Goal: Task Accomplishment & Management: Manage account settings

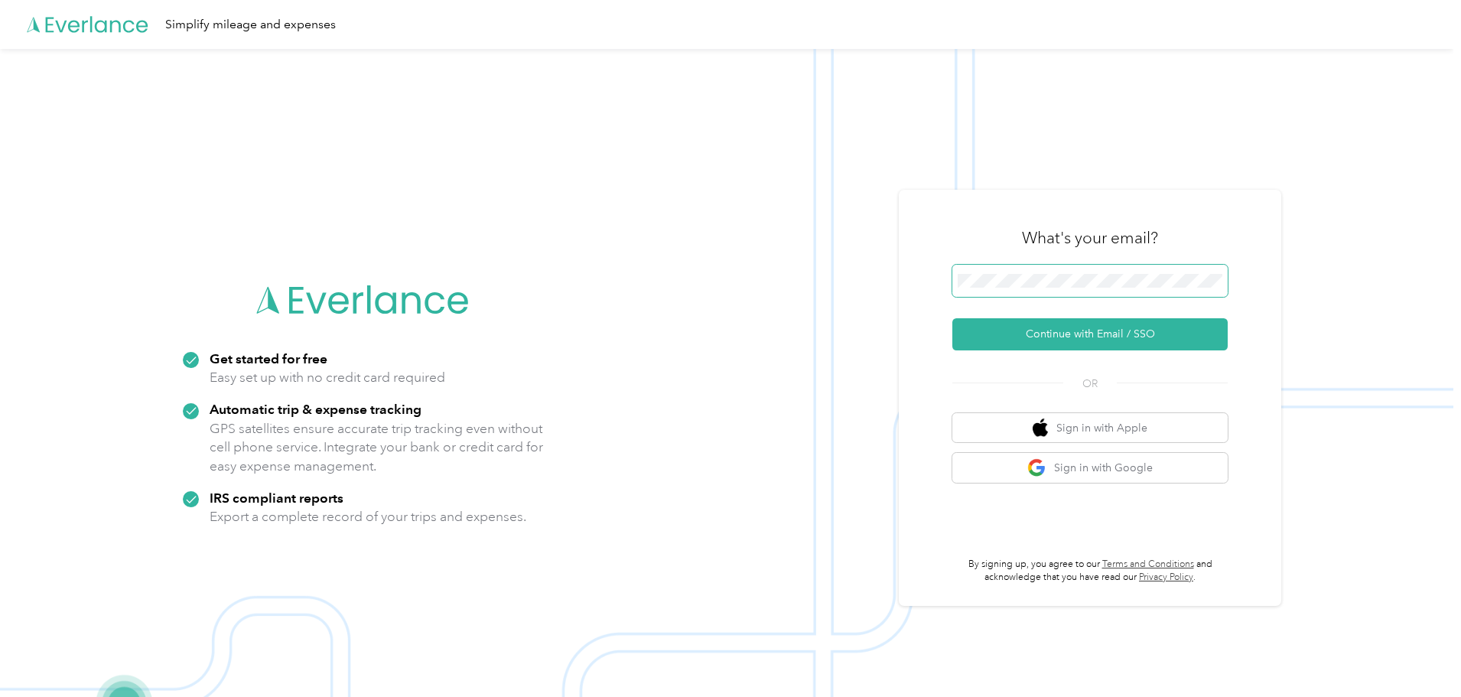
click at [1071, 265] on span at bounding box center [1089, 281] width 275 height 32
click at [1069, 273] on span at bounding box center [1089, 281] width 275 height 32
click at [952, 318] on button "Continue with Email / SSO" at bounding box center [1089, 334] width 275 height 32
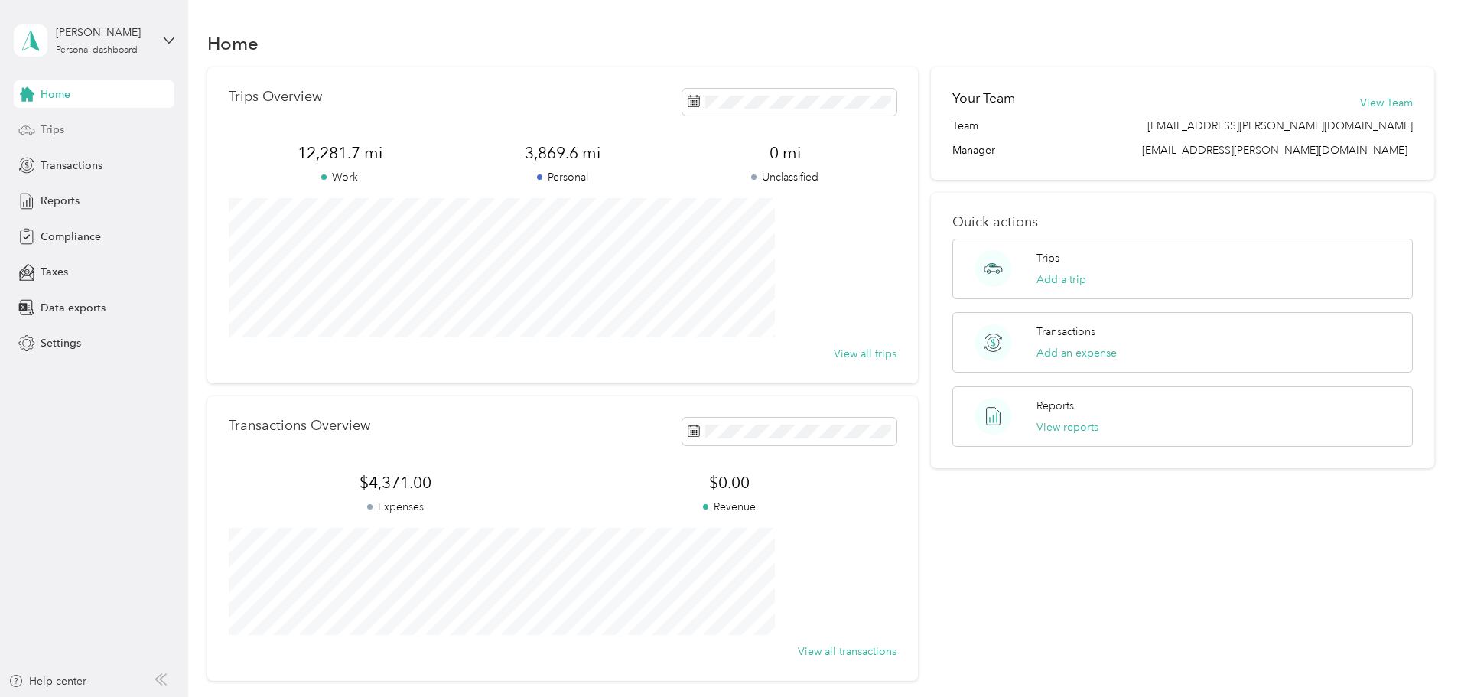
click at [68, 125] on div "Trips" at bounding box center [94, 130] width 161 height 28
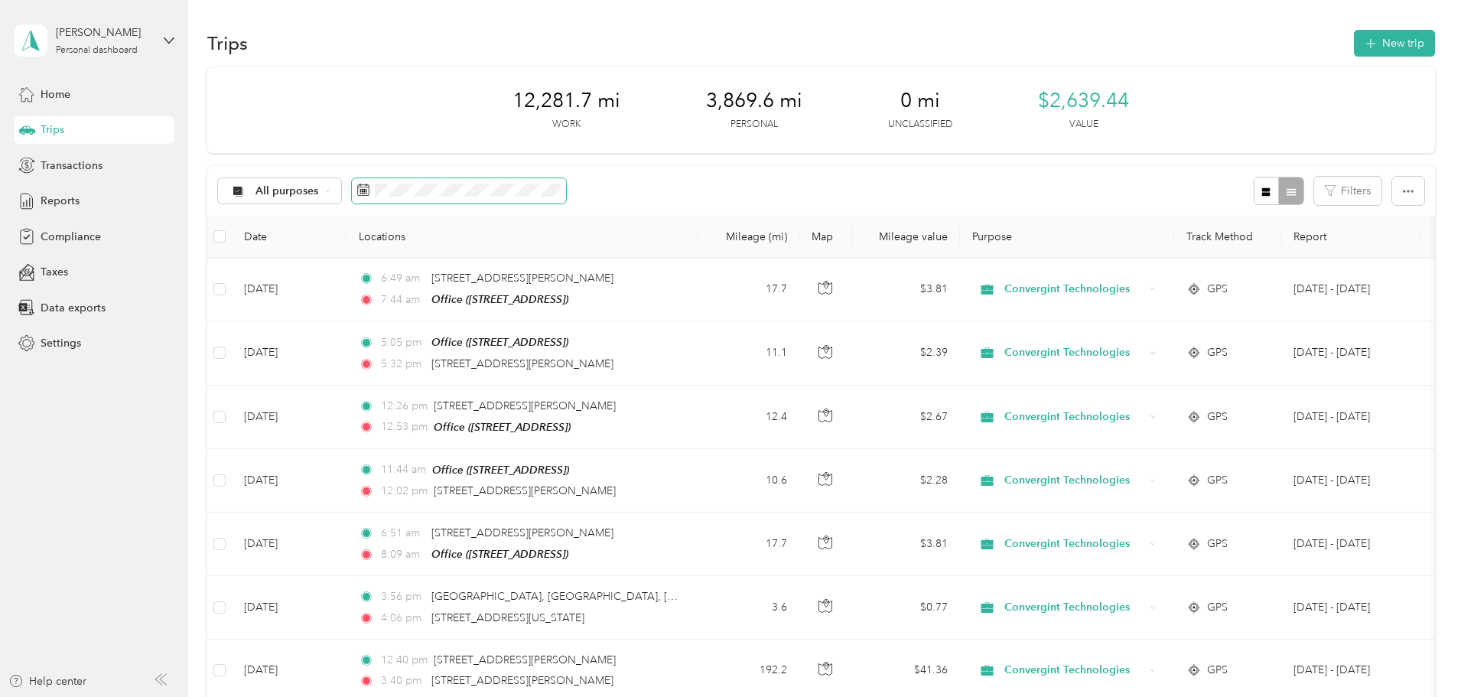
click at [513, 198] on span at bounding box center [459, 191] width 214 height 26
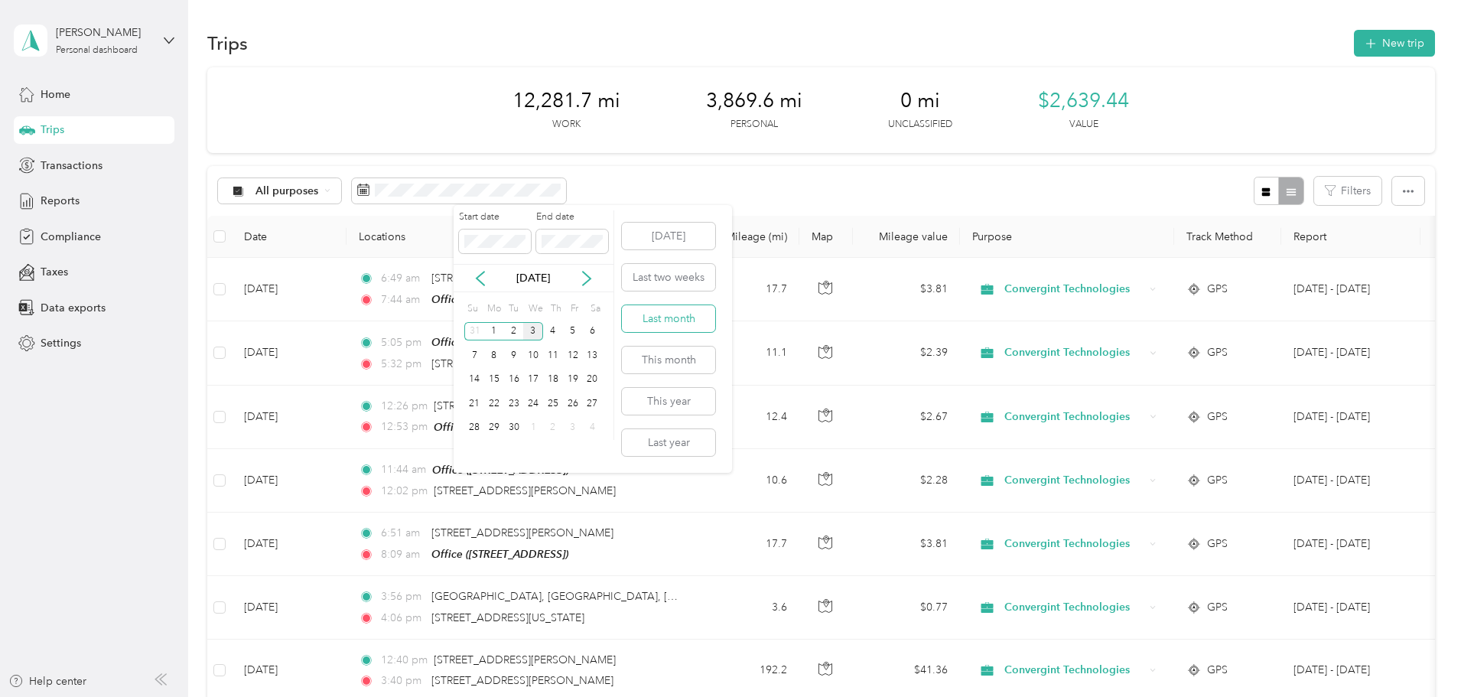
click at [669, 323] on button "Last month" at bounding box center [668, 318] width 93 height 27
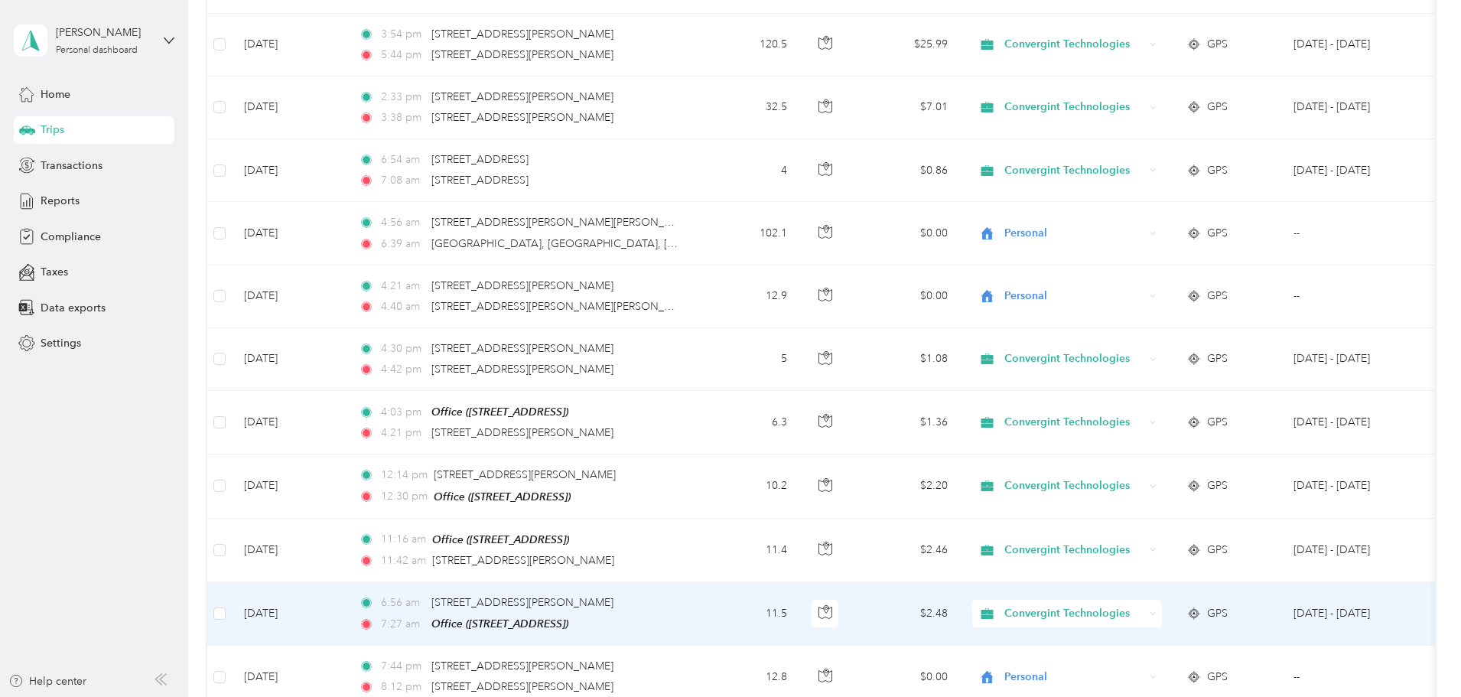
scroll to position [841, 0]
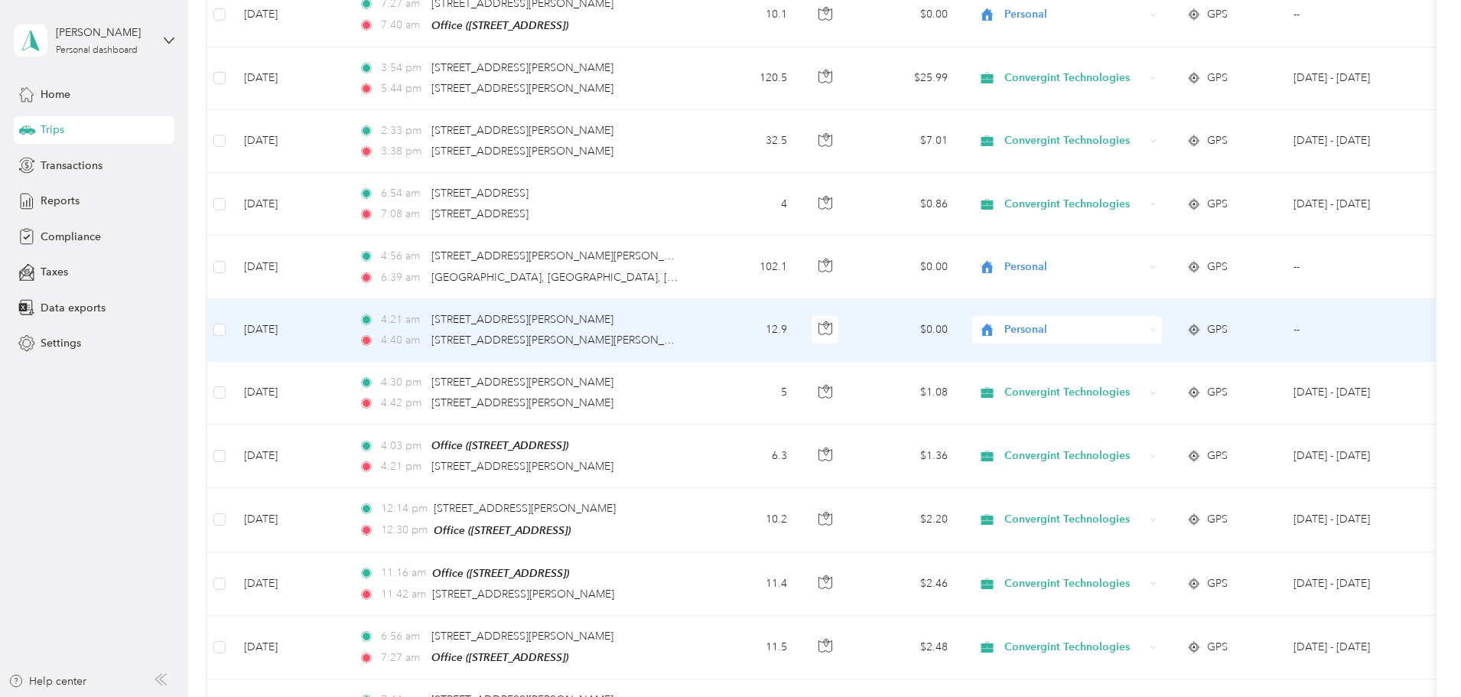
click at [1144, 333] on span "Personal" at bounding box center [1074, 329] width 140 height 17
click at [1179, 350] on span "Convergint Technologies" at bounding box center [1182, 353] width 141 height 16
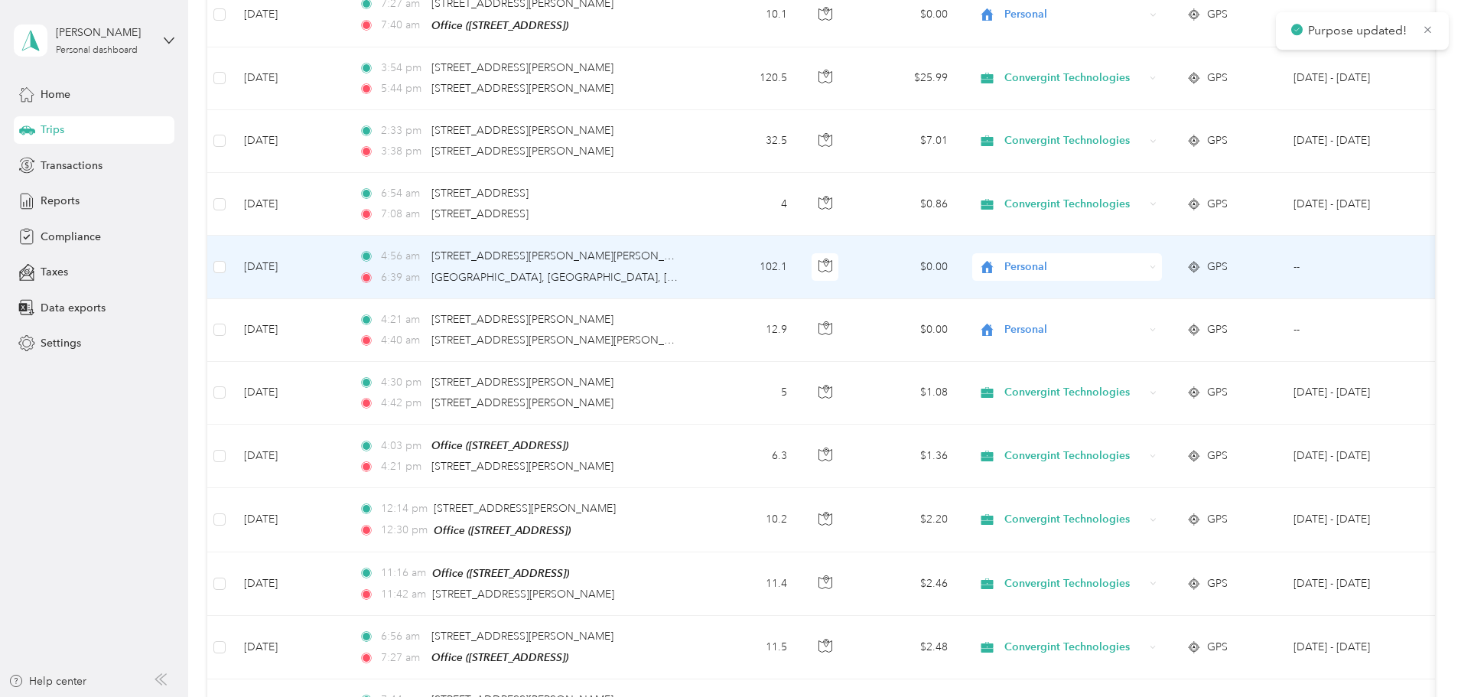
click at [1162, 276] on div "Personal" at bounding box center [1067, 267] width 190 height 28
click at [1168, 297] on li "Convergint Technologies" at bounding box center [1169, 291] width 190 height 27
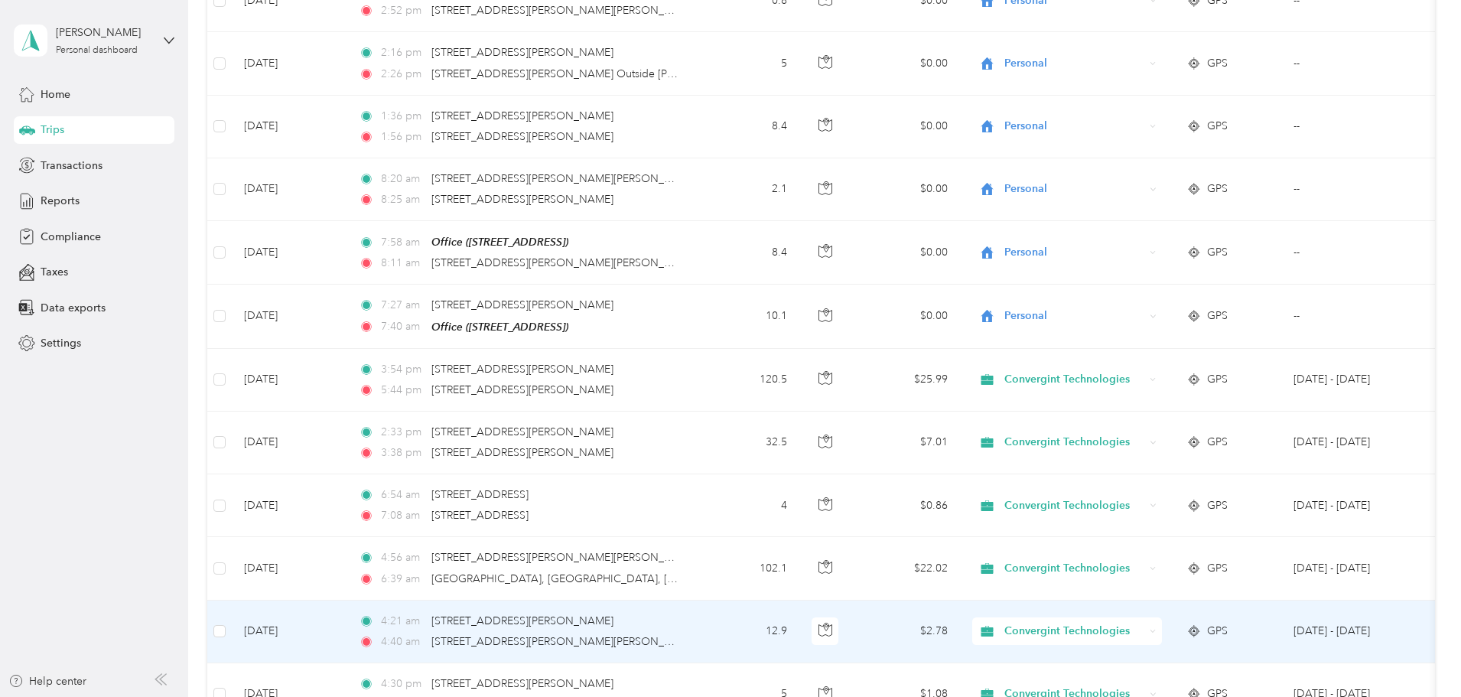
scroll to position [459, 0]
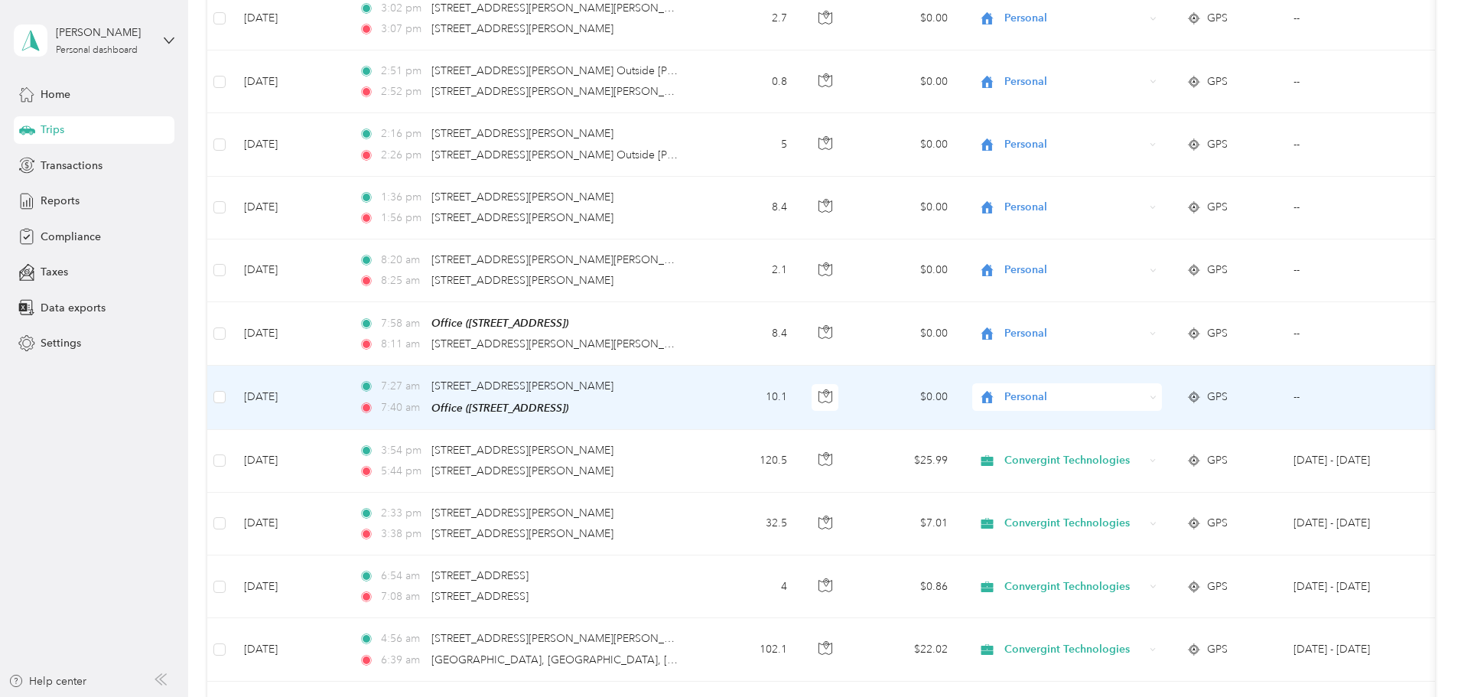
click at [1144, 390] on span "Personal" at bounding box center [1074, 397] width 140 height 17
click at [1162, 421] on span "Convergint Technologies" at bounding box center [1182, 423] width 141 height 16
click at [1144, 402] on span "Personal" at bounding box center [1074, 397] width 140 height 17
click at [1143, 429] on span "Convergint Technologies" at bounding box center [1175, 425] width 127 height 16
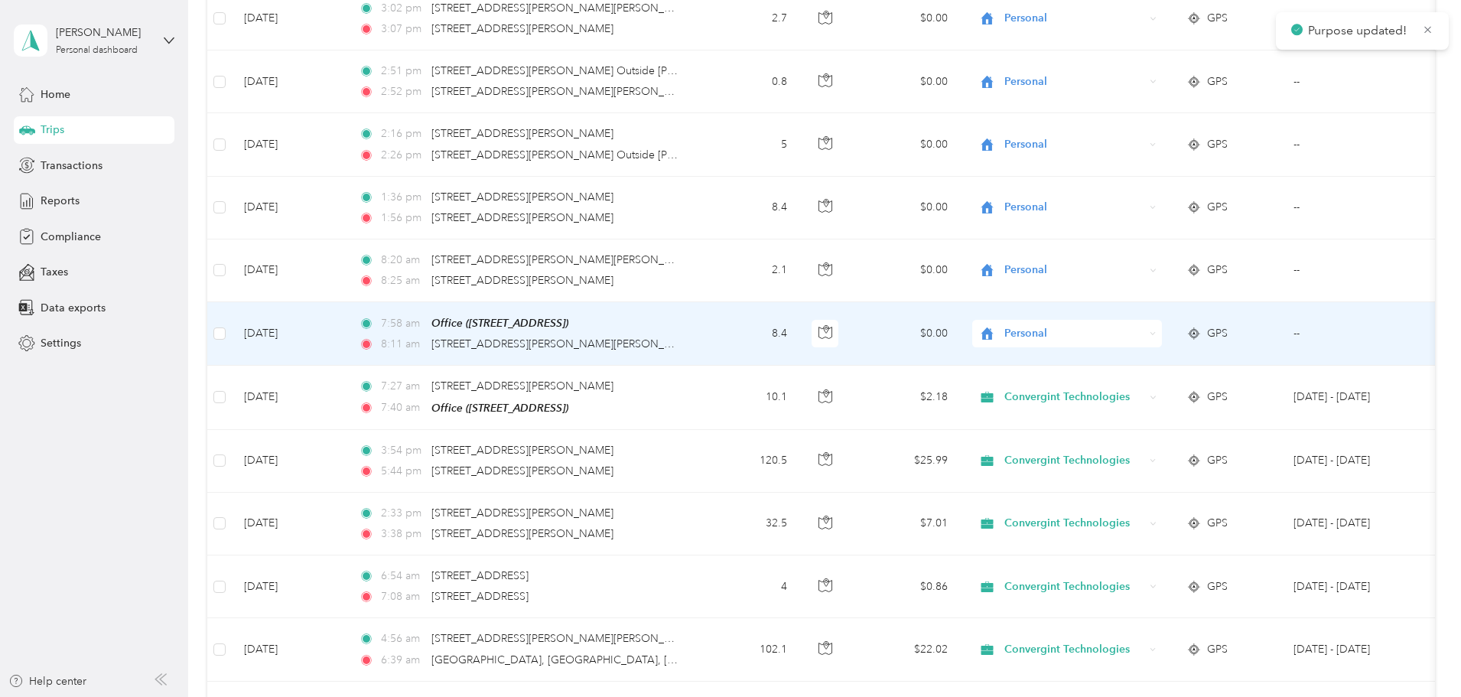
click at [1158, 343] on div "Personal" at bounding box center [1067, 334] width 190 height 28
click at [1149, 366] on li "Convergint Technologies" at bounding box center [1169, 355] width 190 height 27
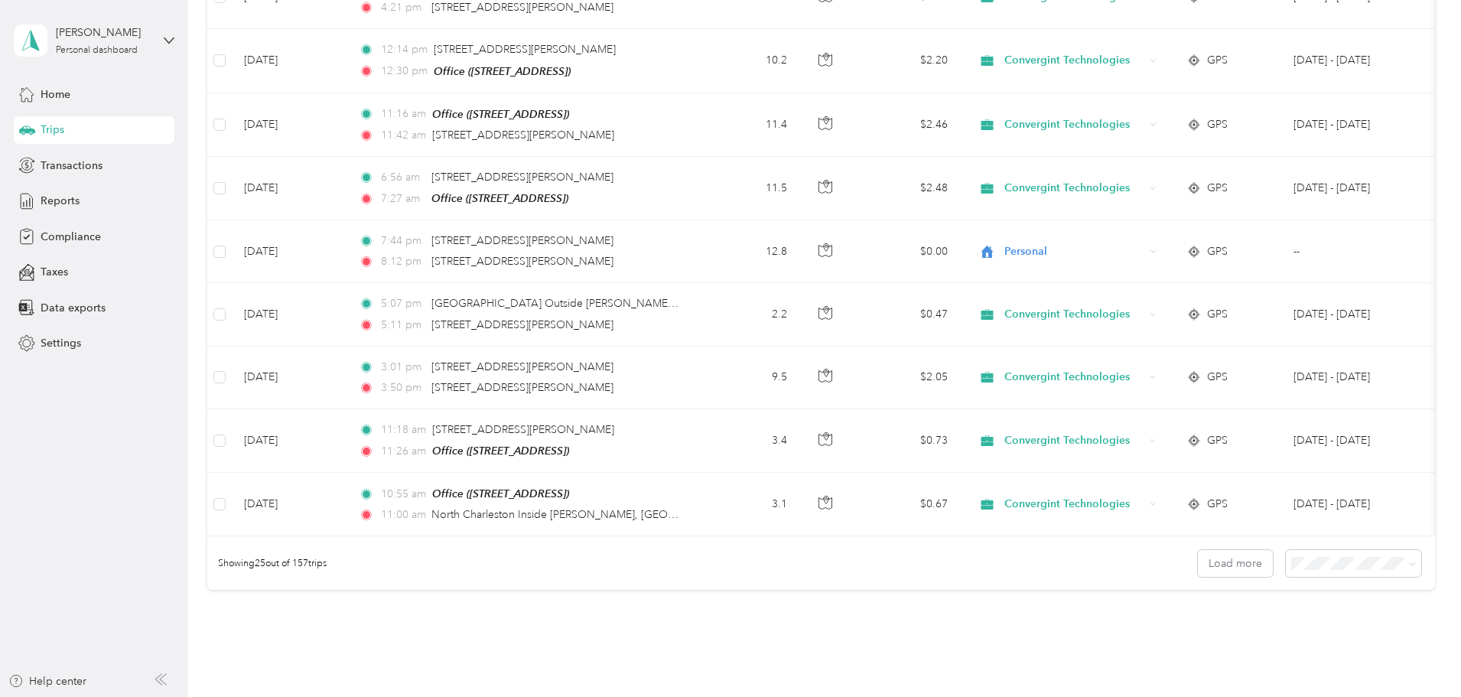
scroll to position [1377, 0]
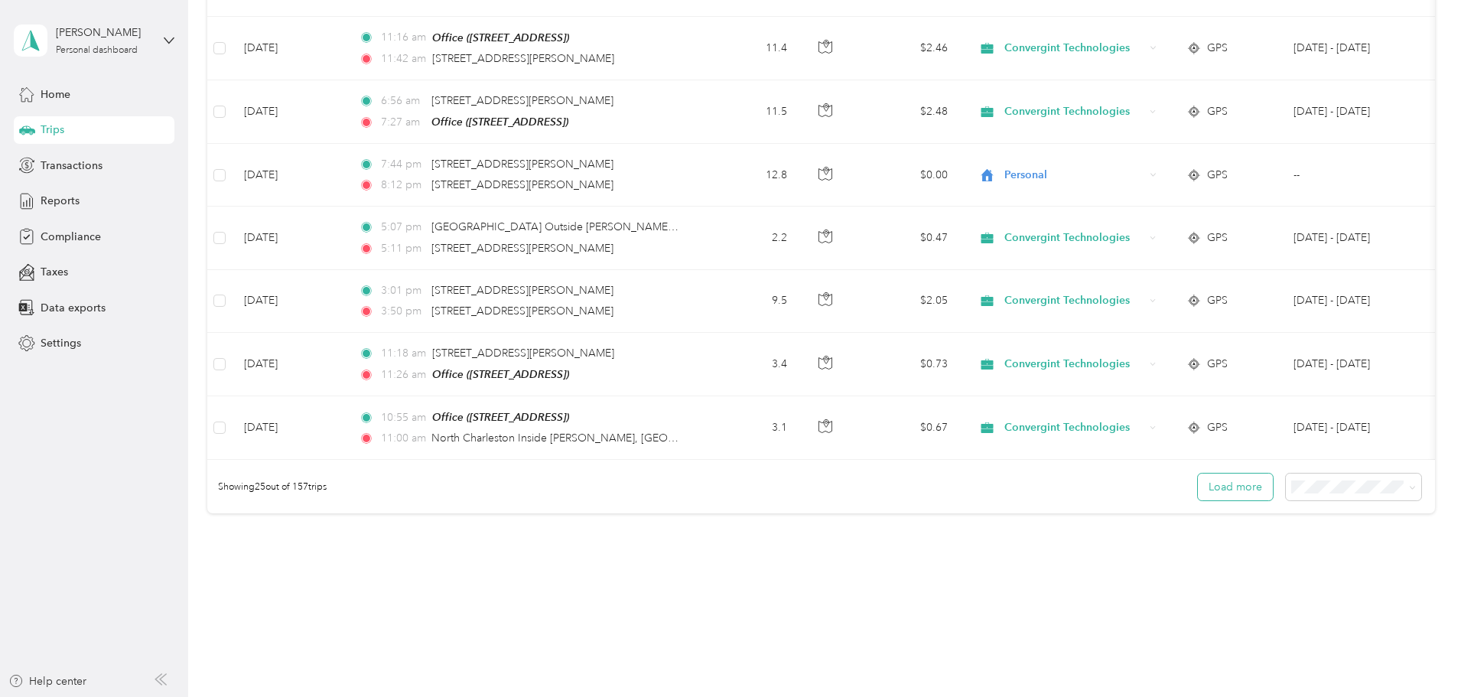
click at [1198, 494] on button "Load more" at bounding box center [1235, 486] width 75 height 27
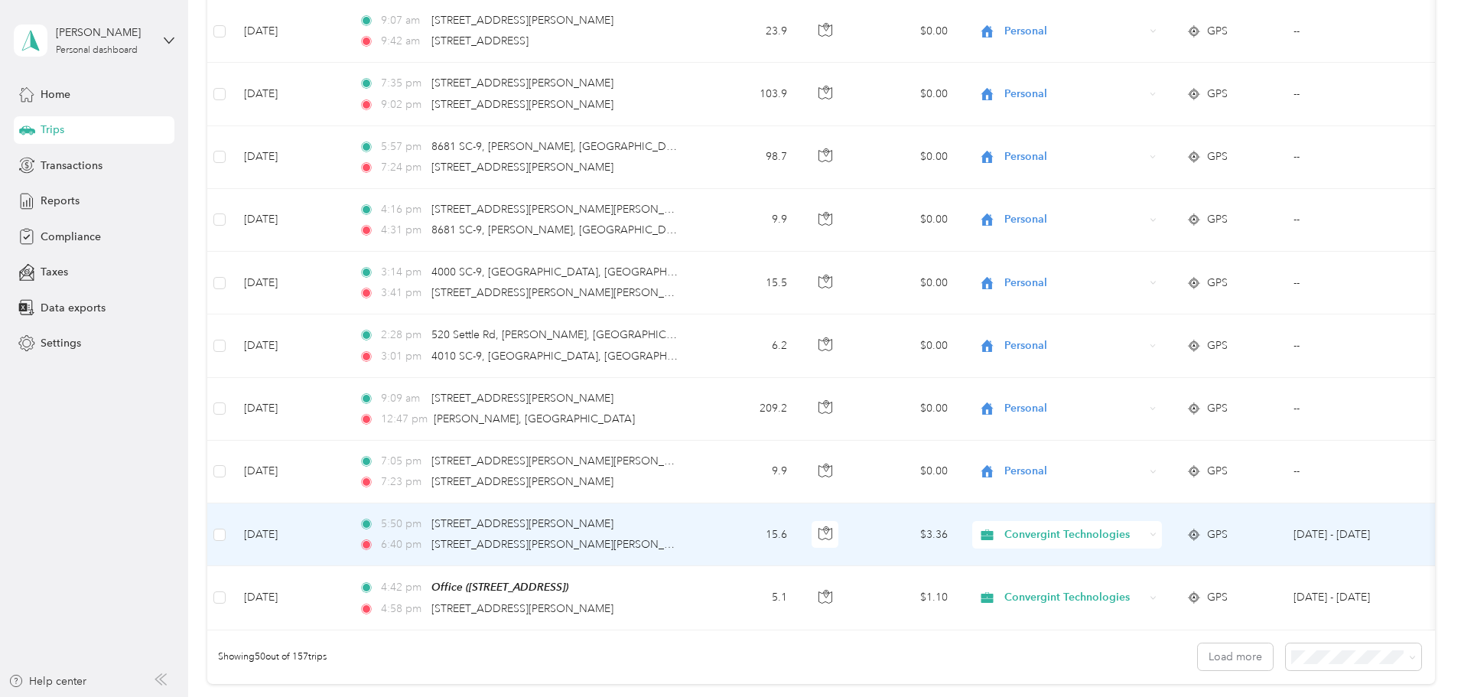
scroll to position [2830, 0]
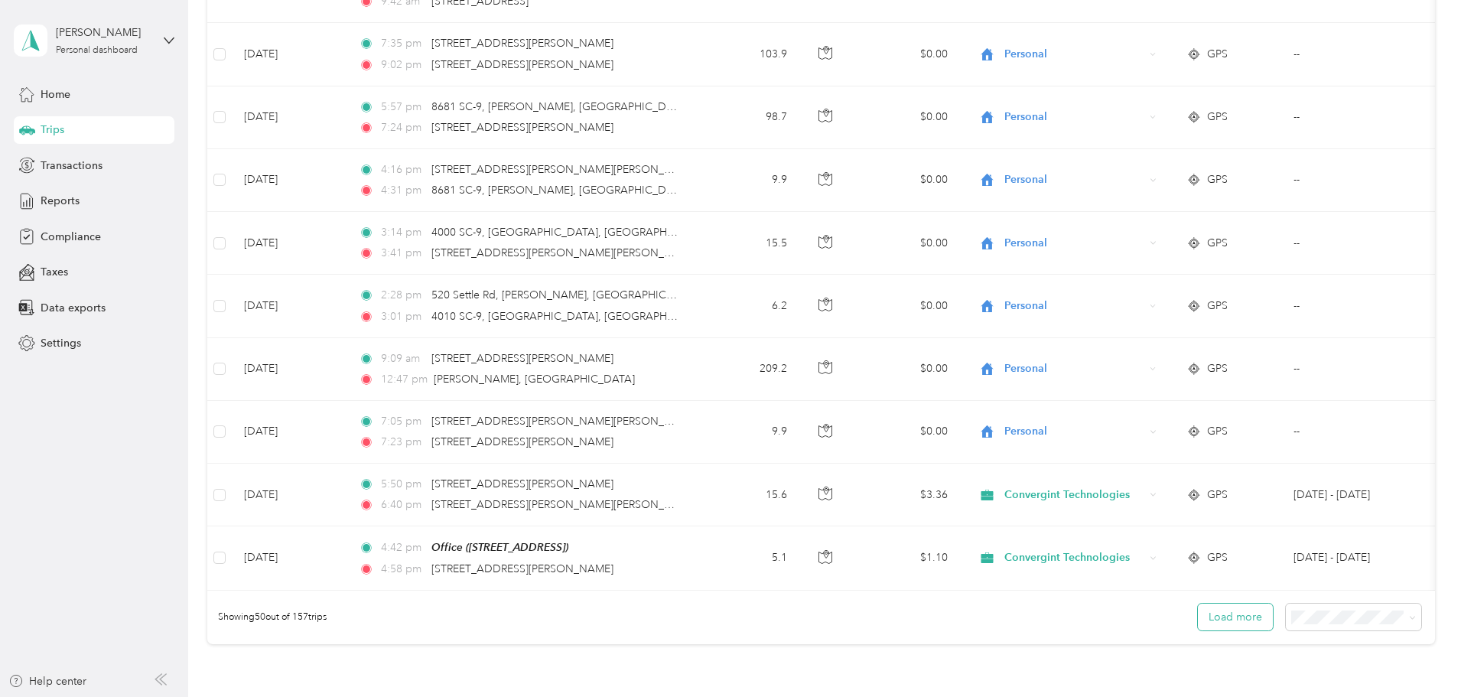
click at [1198, 619] on button "Load more" at bounding box center [1235, 616] width 75 height 27
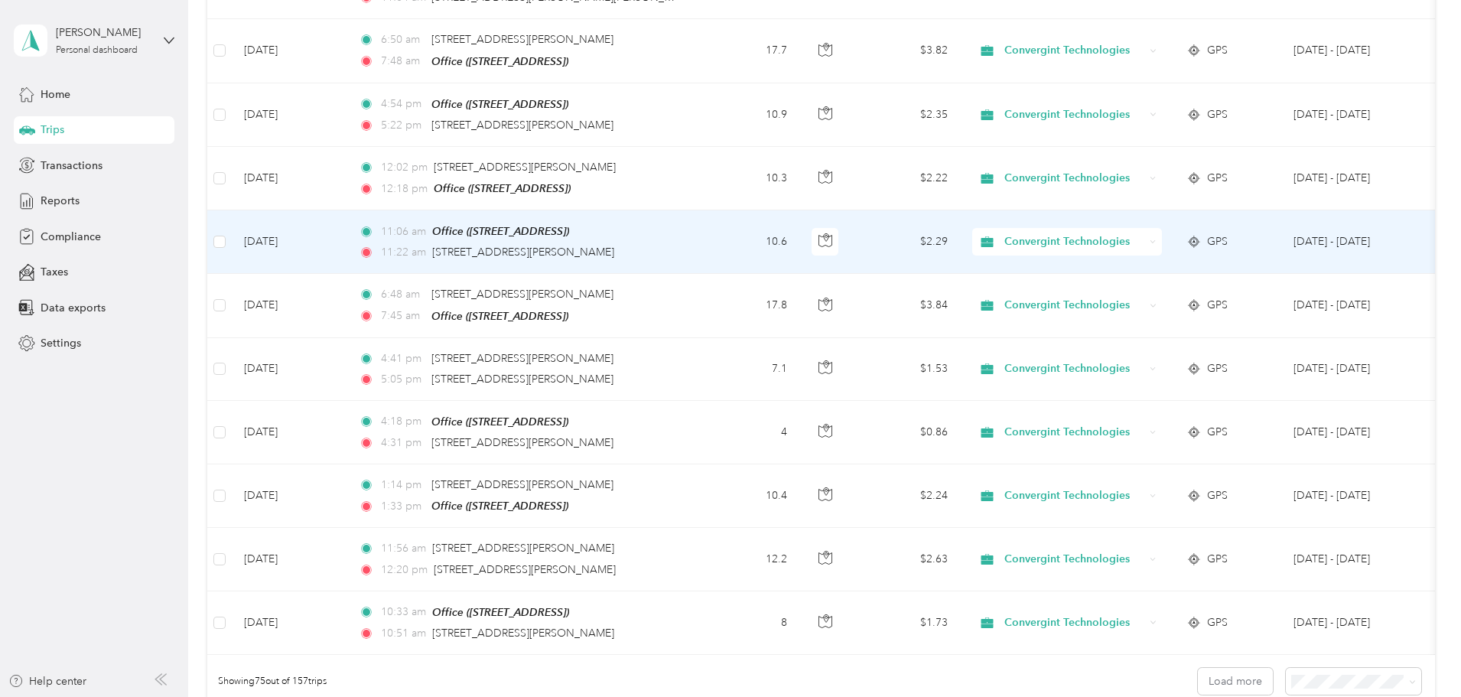
scroll to position [4436, 0]
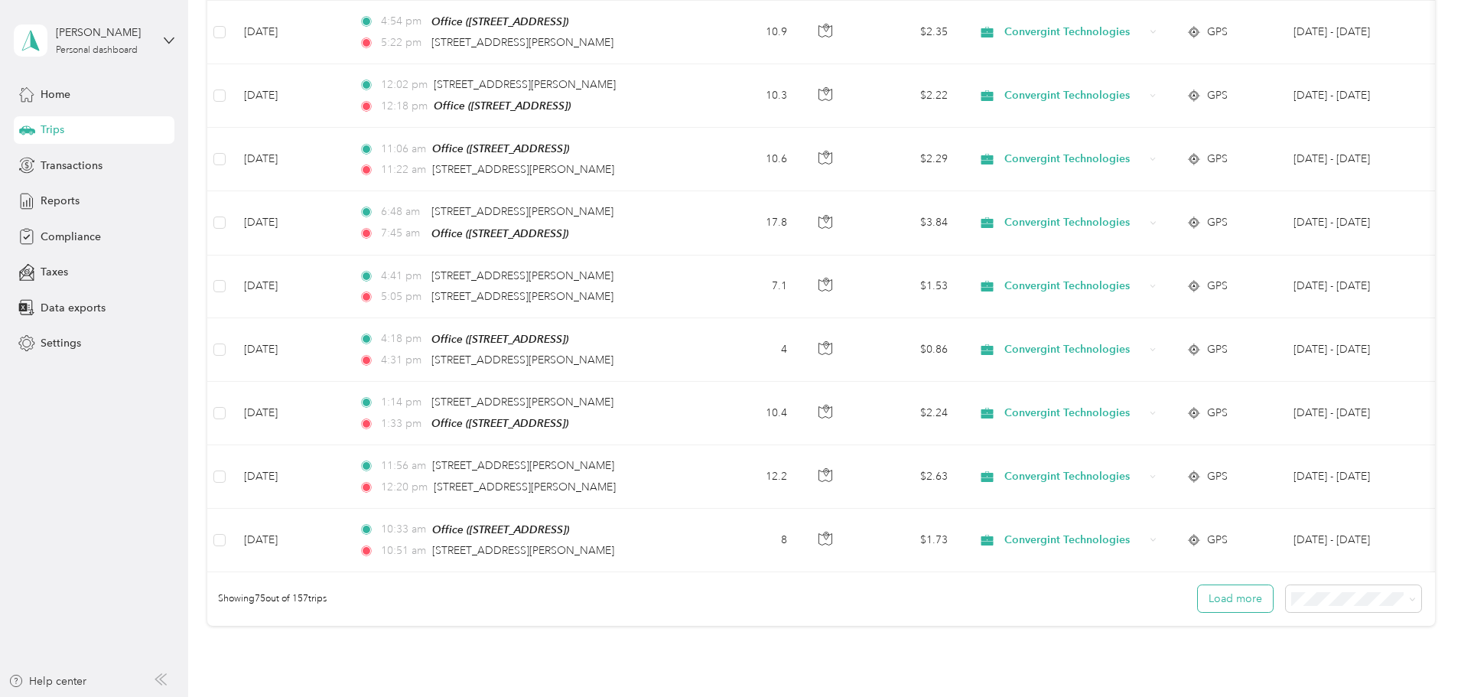
click at [1198, 585] on button "Load more" at bounding box center [1235, 598] width 75 height 27
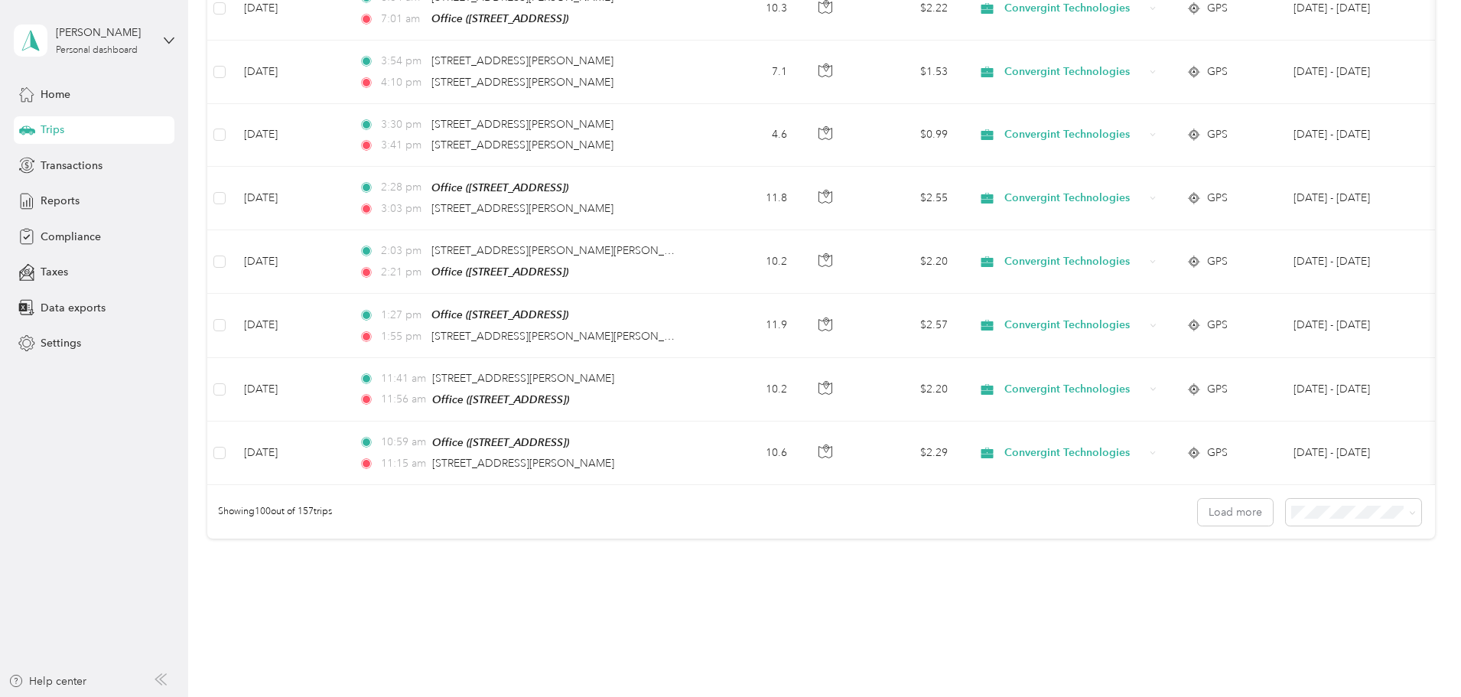
scroll to position [6118, 0]
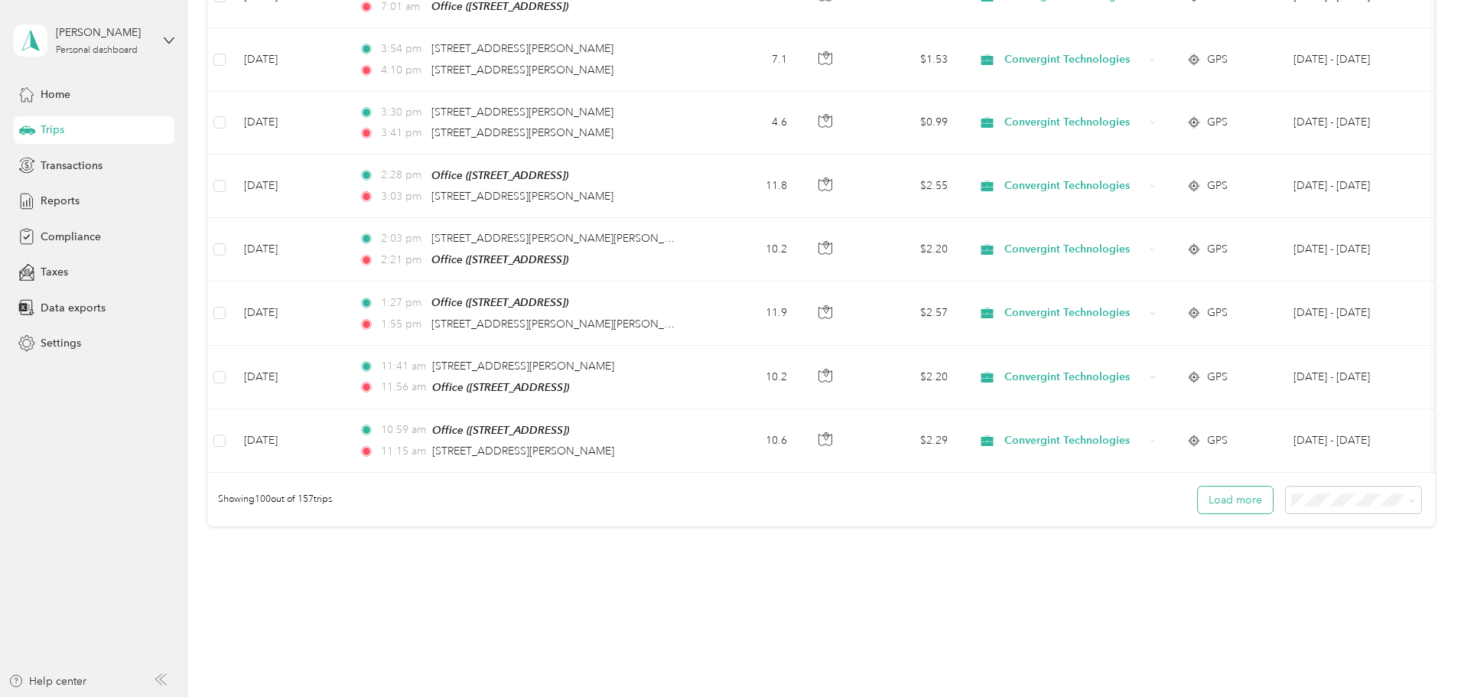
click at [1198, 486] on button "Load more" at bounding box center [1235, 499] width 75 height 27
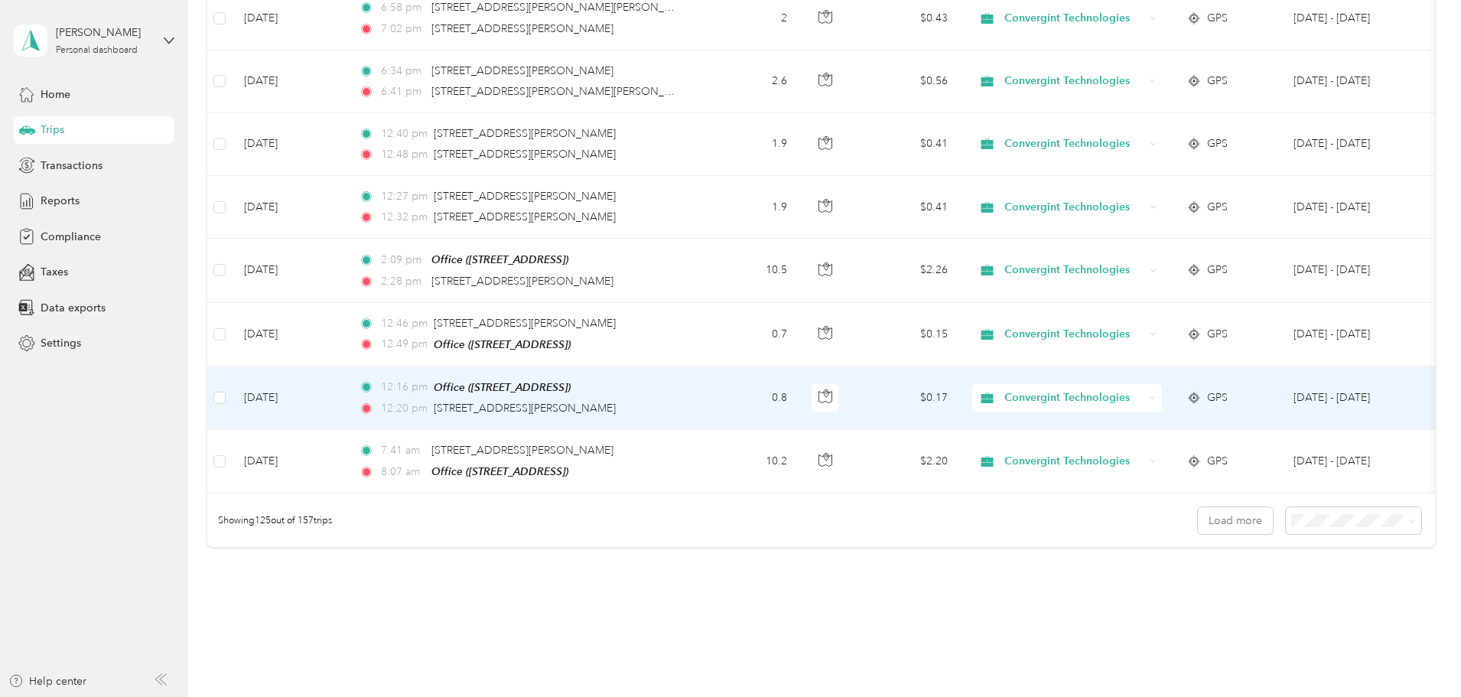
scroll to position [7701, 0]
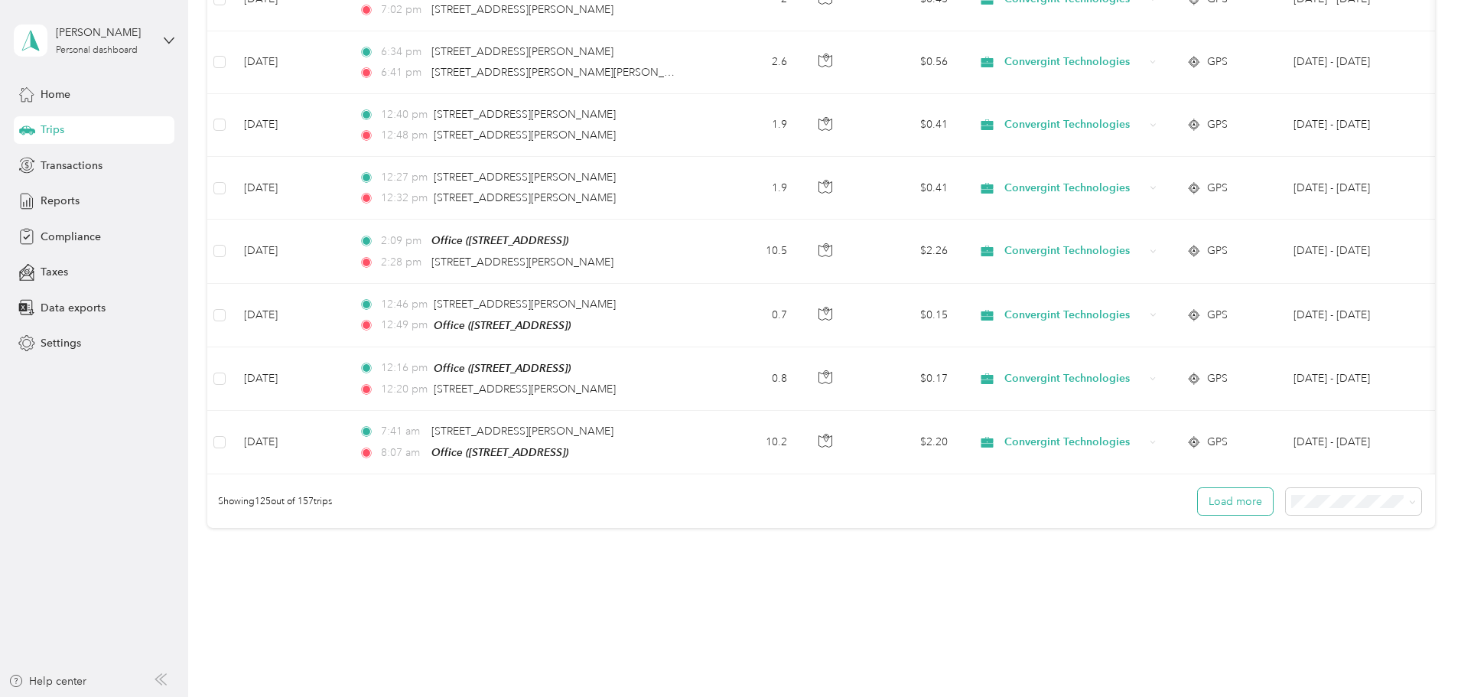
click at [1198, 488] on button "Load more" at bounding box center [1235, 501] width 75 height 27
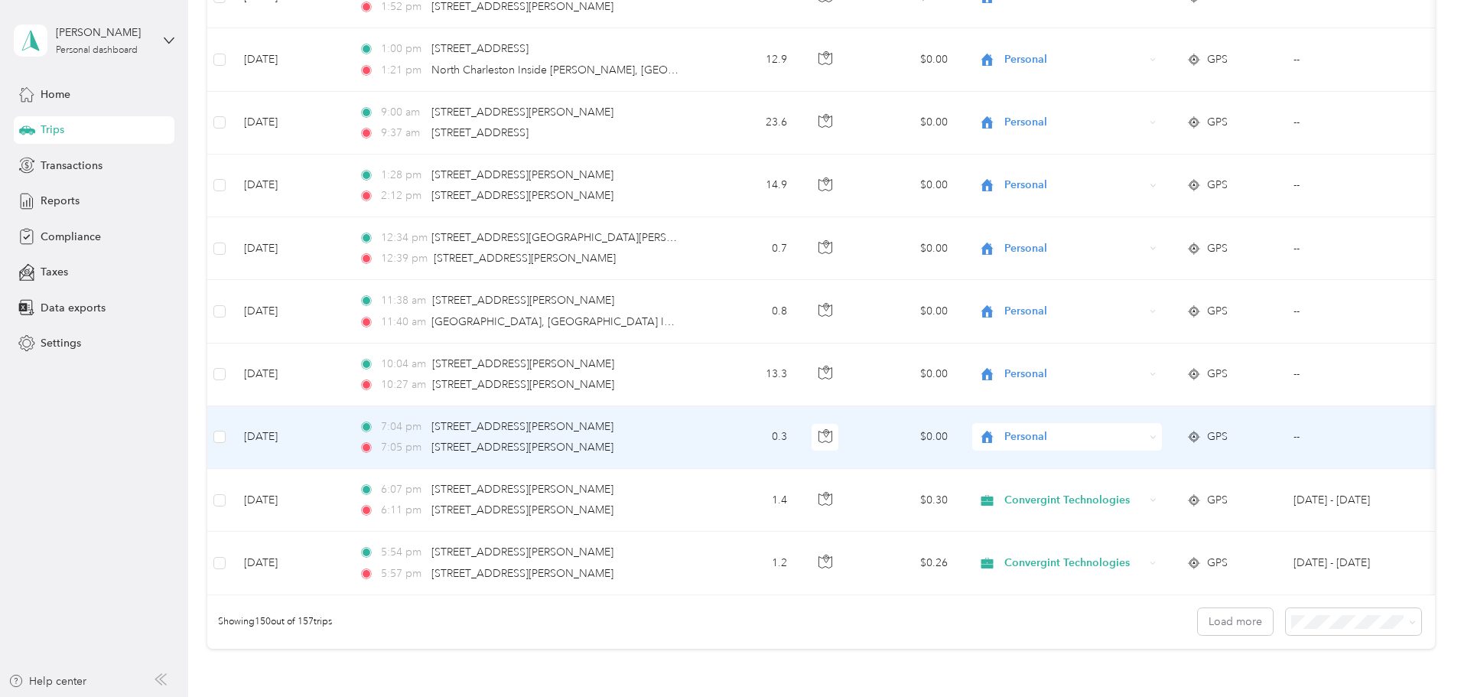
scroll to position [9230, 0]
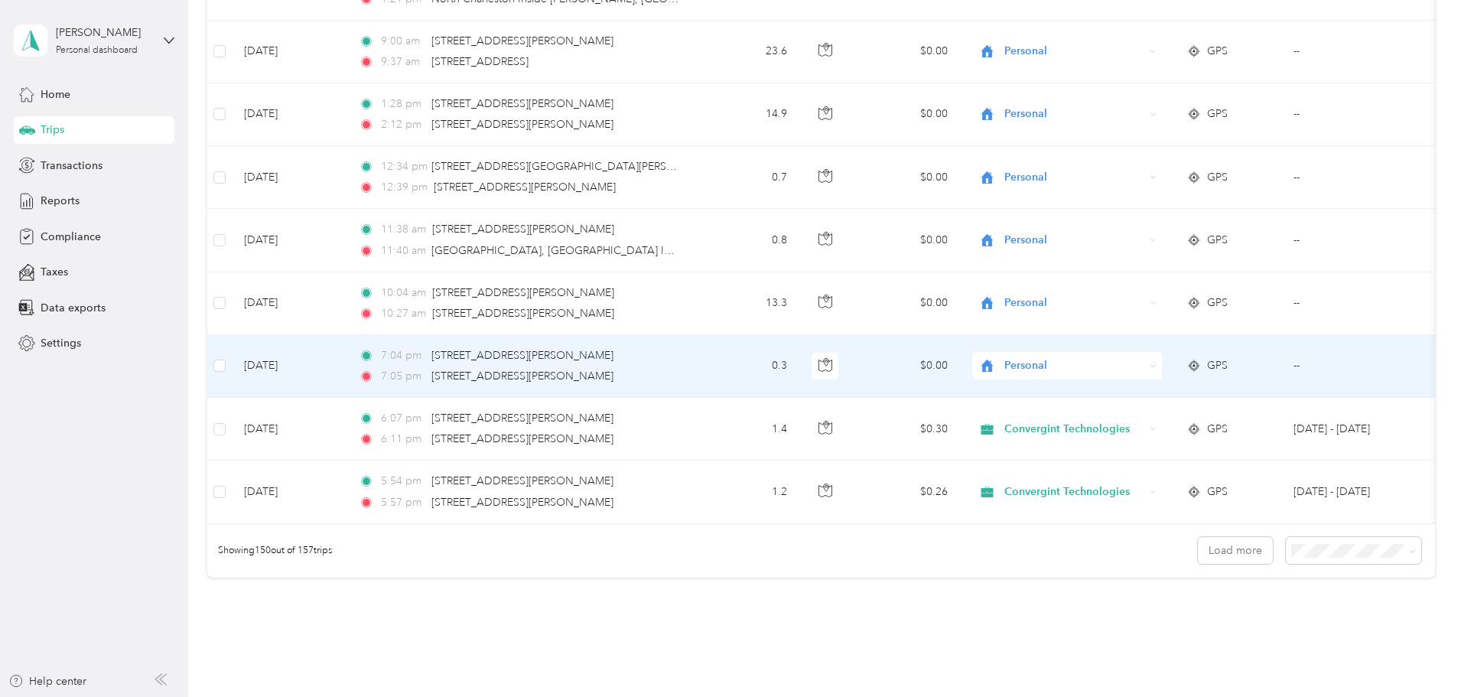
click at [1144, 357] on span "Personal" at bounding box center [1074, 365] width 140 height 17
click at [1170, 330] on span "Convergint Technologies" at bounding box center [1182, 327] width 141 height 16
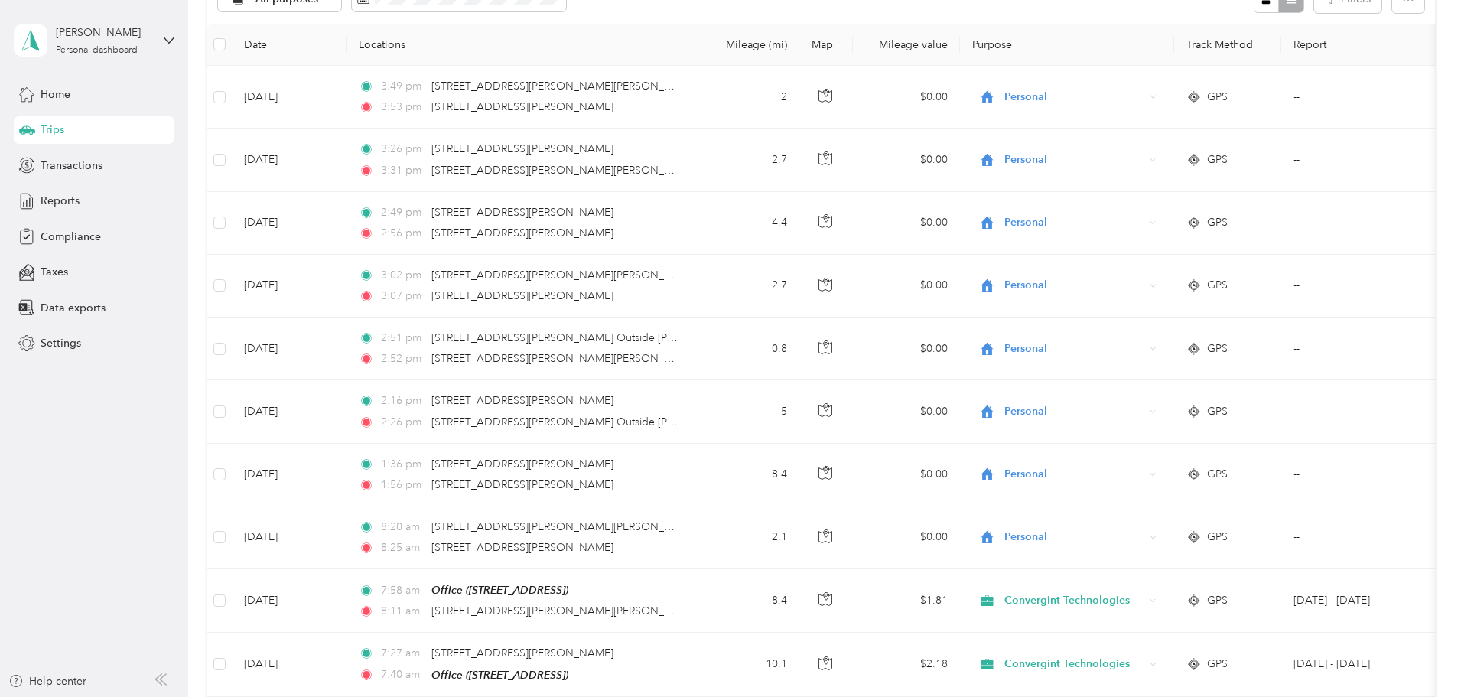
scroll to position [0, 0]
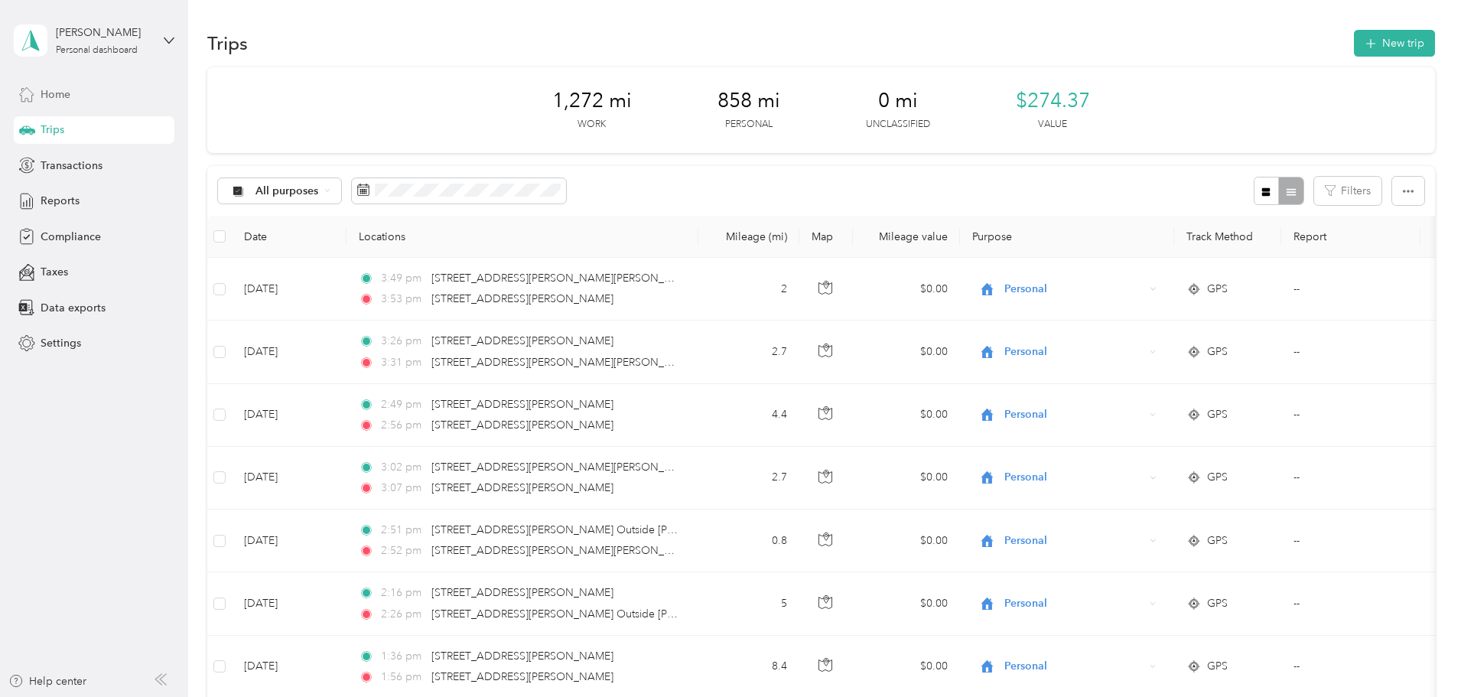
drag, startPoint x: 62, startPoint y: 96, endPoint x: 74, endPoint y: 96, distance: 12.2
click at [63, 96] on span "Home" at bounding box center [56, 94] width 30 height 16
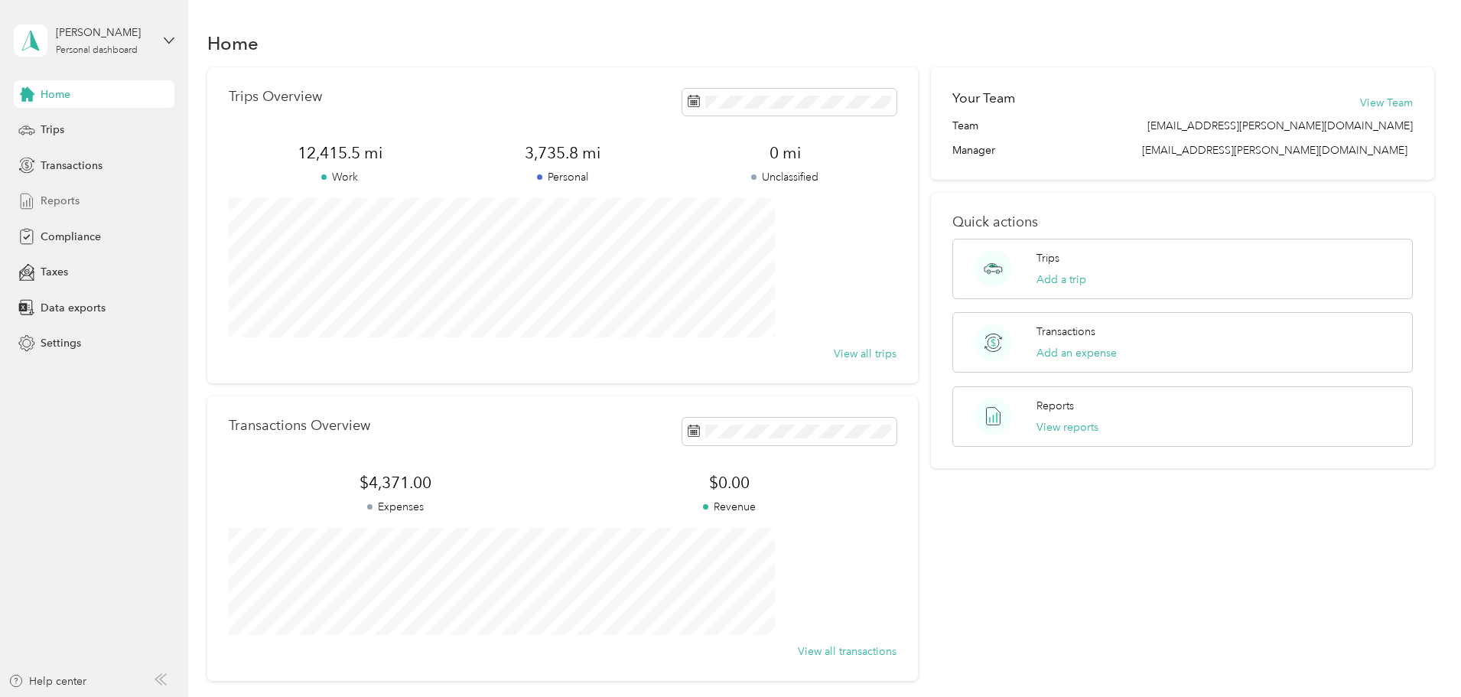
click at [71, 214] on div "Reports" at bounding box center [94, 201] width 161 height 28
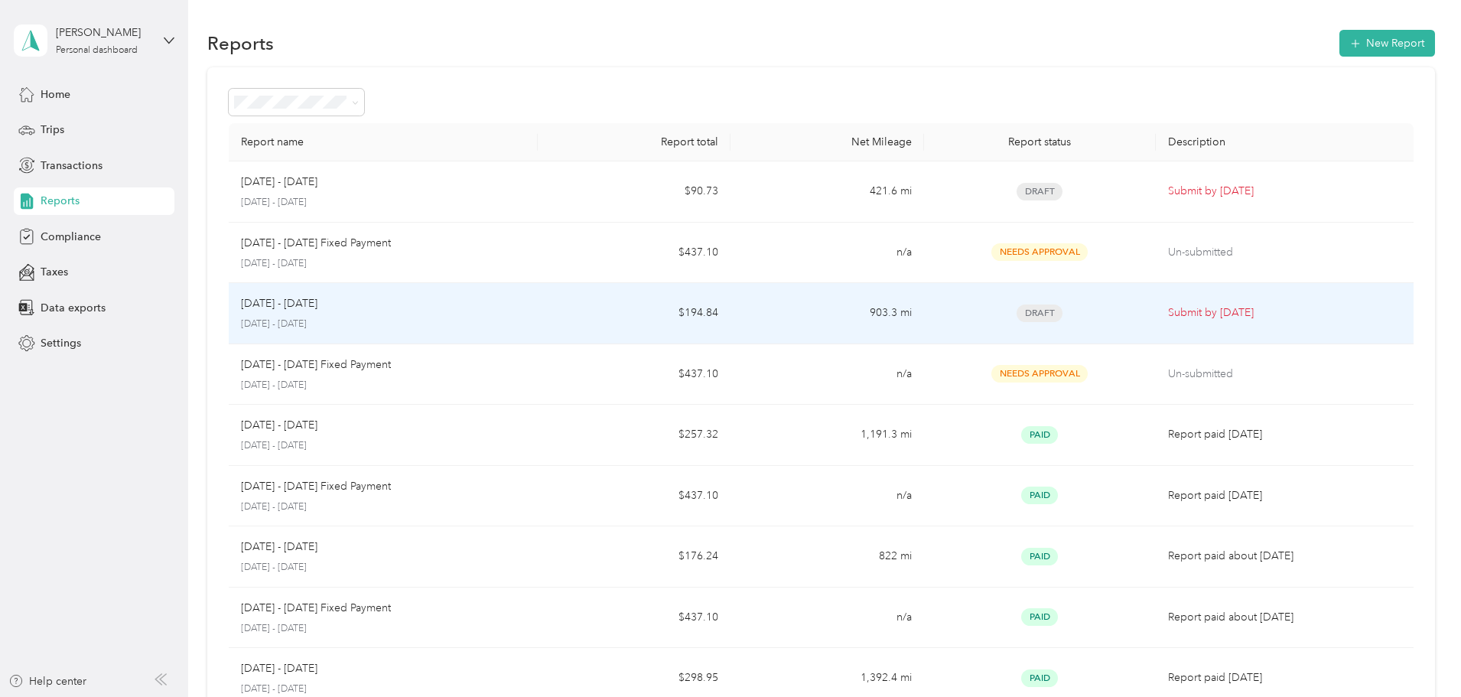
click at [657, 326] on td "$194.84" at bounding box center [634, 313] width 193 height 61
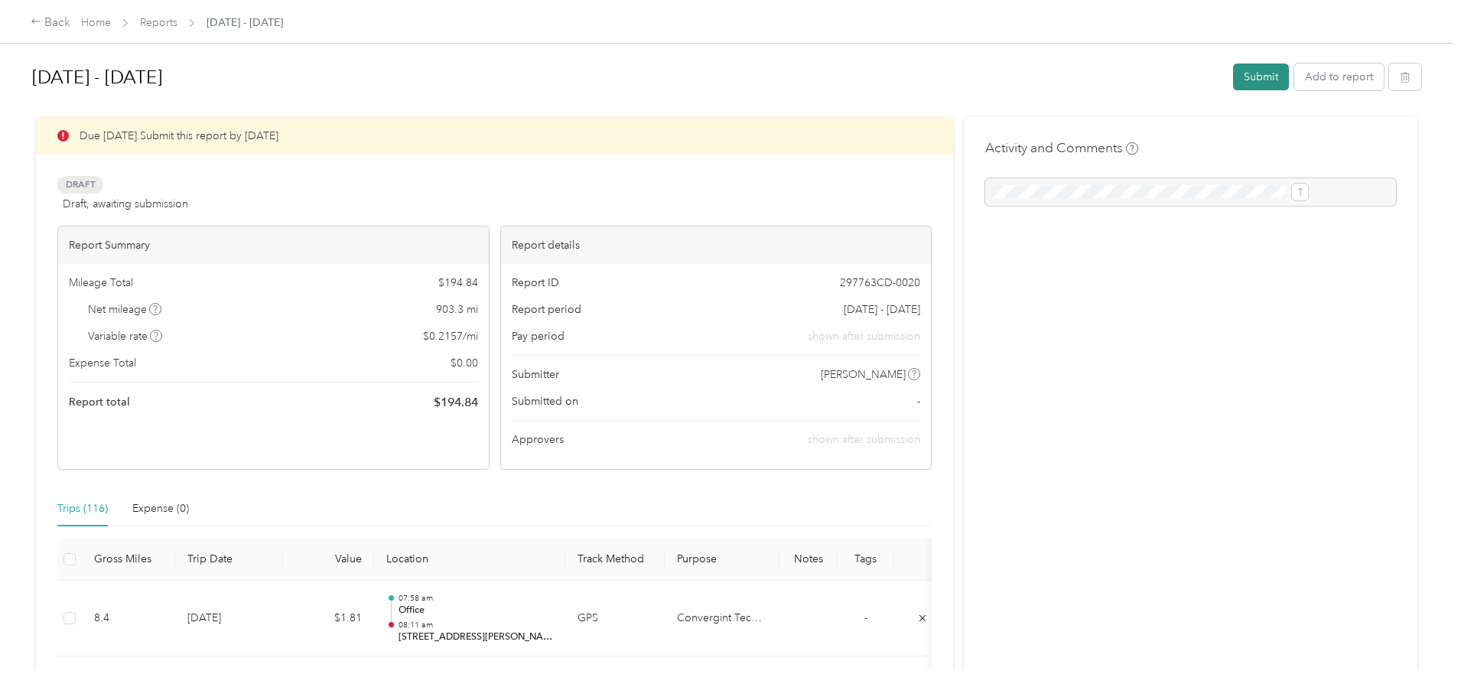
click at [1233, 76] on button "Submit" at bounding box center [1261, 76] width 56 height 27
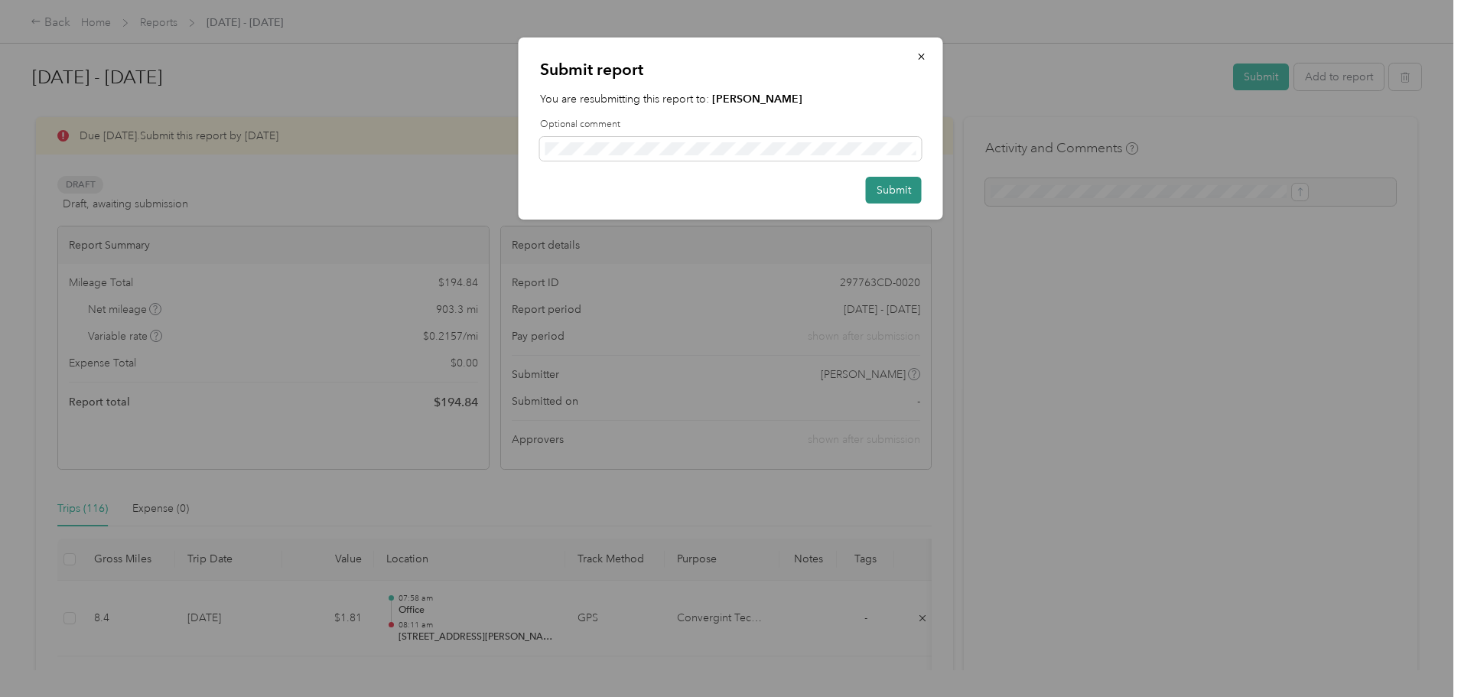
click at [879, 192] on button "Submit" at bounding box center [894, 190] width 56 height 27
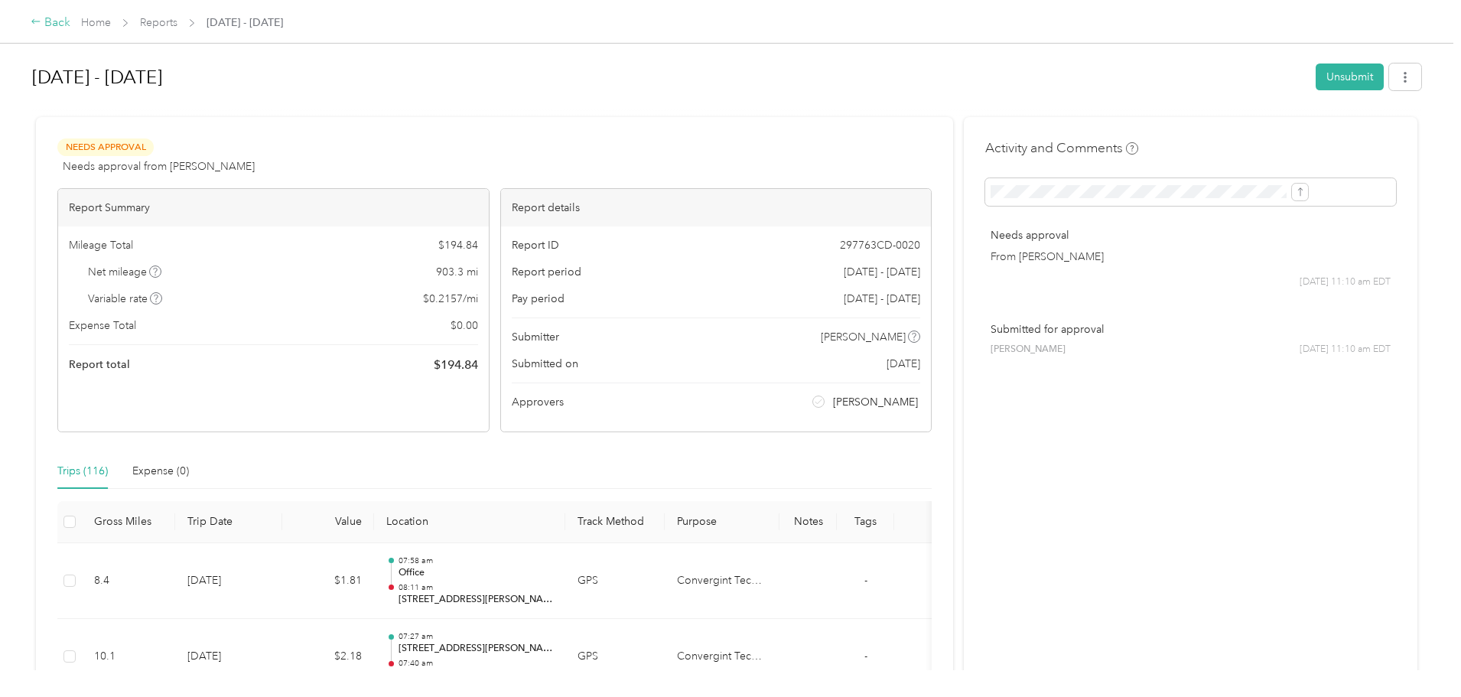
click at [70, 24] on div "Back" at bounding box center [51, 23] width 40 height 18
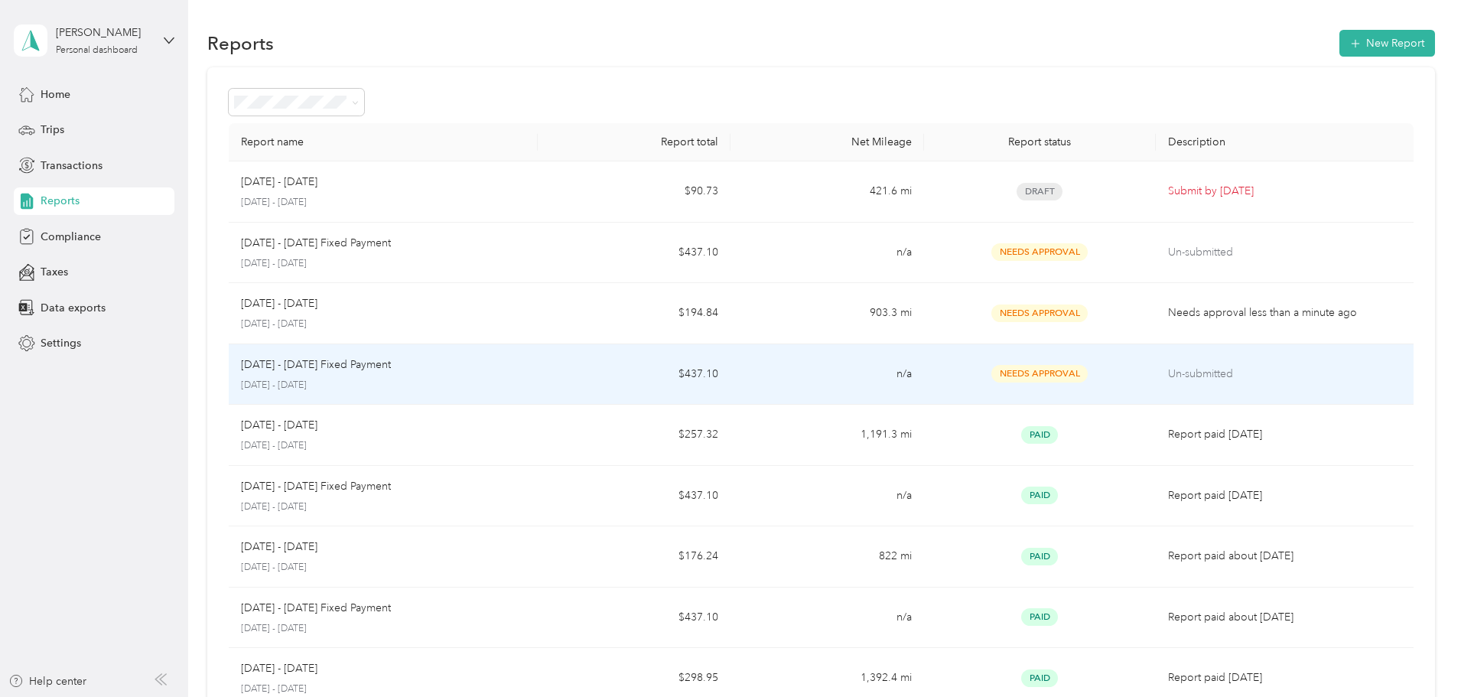
click at [823, 366] on td "n/a" at bounding box center [826, 374] width 193 height 61
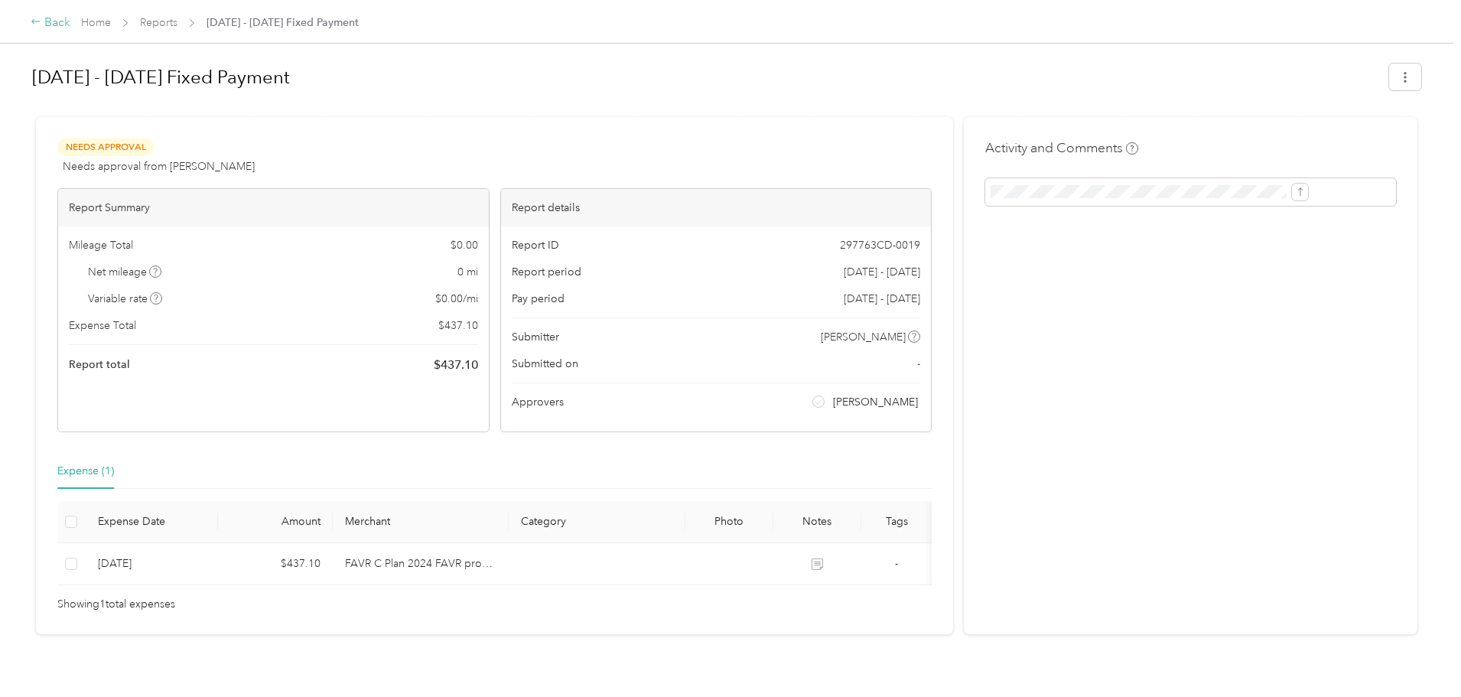
click at [70, 24] on div "Back" at bounding box center [51, 23] width 40 height 18
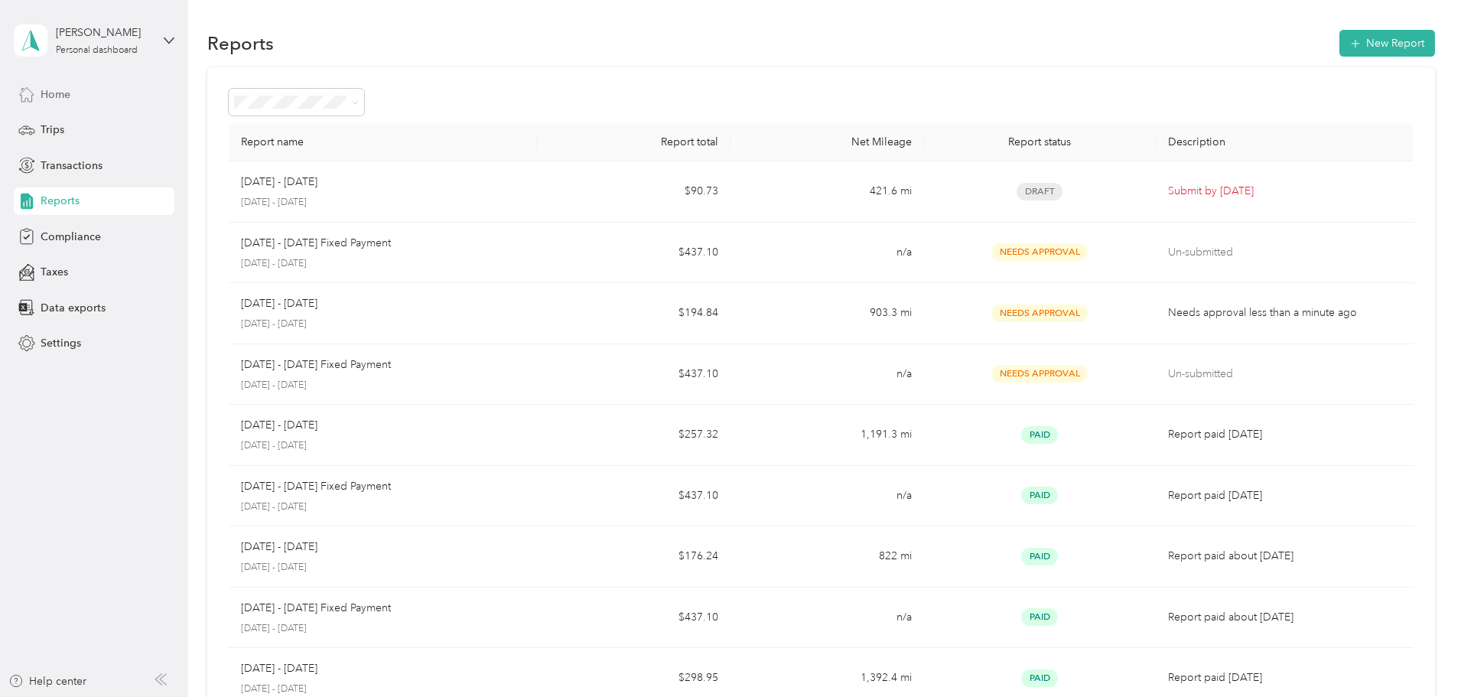
click at [89, 105] on div "Home" at bounding box center [94, 94] width 161 height 28
